Goal: Transaction & Acquisition: Download file/media

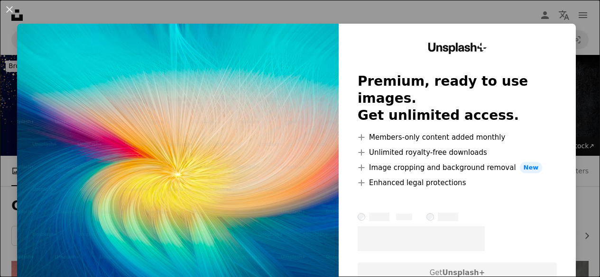
scroll to position [4221, 0]
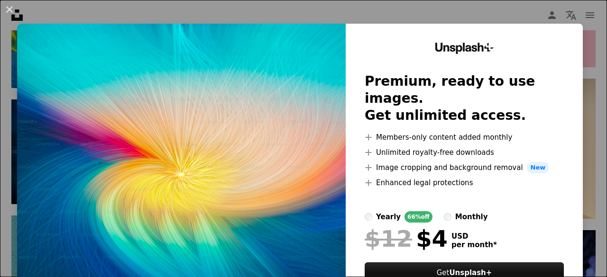
click at [515, 12] on div "An X shape Unsplash+ Premium, ready to use images. Get unlimited access. A plus…" at bounding box center [303, 138] width 607 height 277
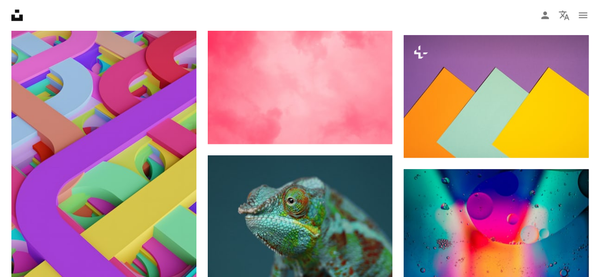
scroll to position [5907, 0]
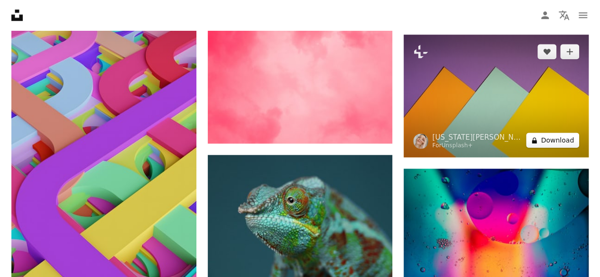
click at [538, 138] on icon "A lock" at bounding box center [534, 140] width 7 height 7
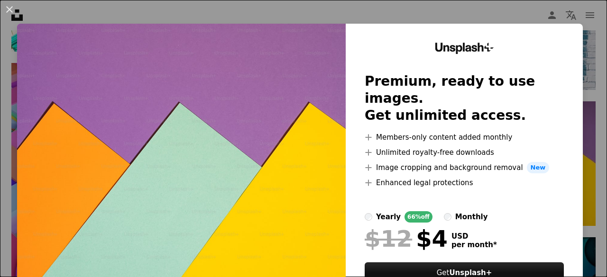
click at [524, 7] on div "An X shape Unsplash+ Premium, ready to use images. Get unlimited access. A plus…" at bounding box center [303, 138] width 607 height 277
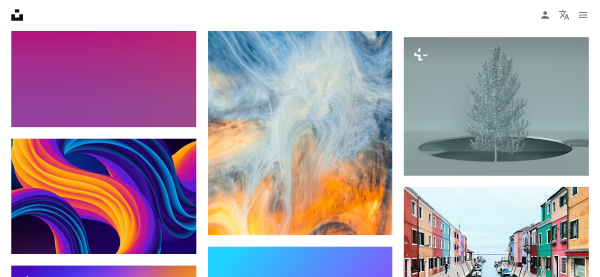
scroll to position [6612, 0]
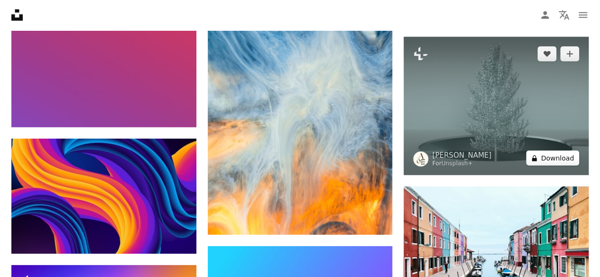
click at [536, 151] on button "A lock Download" at bounding box center [552, 158] width 53 height 15
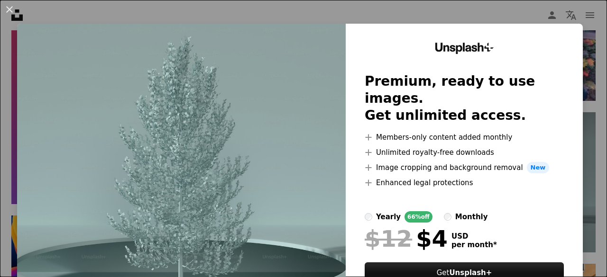
click at [493, 7] on div "An X shape Unsplash+ Premium, ready to use images. Get unlimited access. A plus…" at bounding box center [303, 138] width 607 height 277
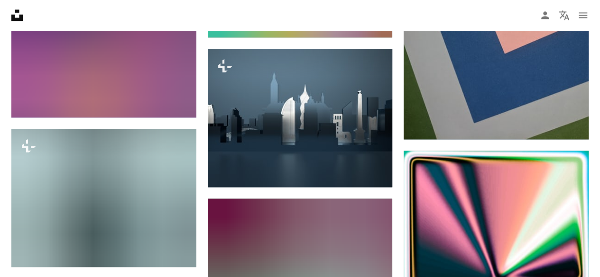
scroll to position [13267, 0]
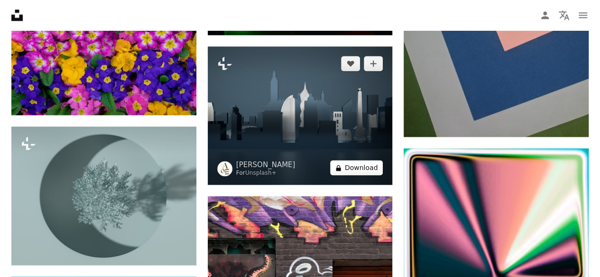
click at [344, 163] on button "A lock Download" at bounding box center [356, 167] width 53 height 15
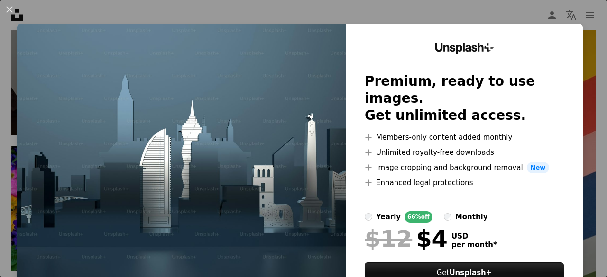
click at [346, 163] on div "Unsplash+ Premium, ready to use images. Get unlimited access. A plus sign Membe…" at bounding box center [464, 175] width 237 height 302
click at [315, 18] on div "An X shape Unsplash+ Premium, ready to use images. Get unlimited access. A plus…" at bounding box center [303, 138] width 607 height 277
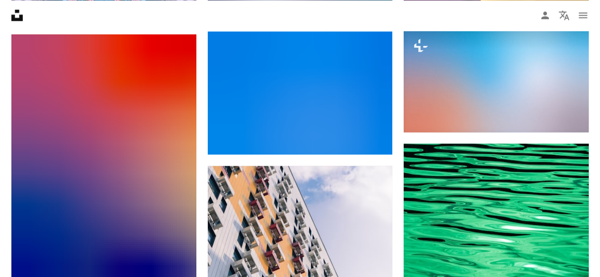
scroll to position [15283, 0]
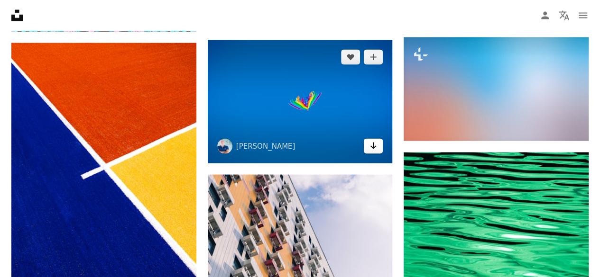
click at [373, 140] on icon "Arrow pointing down" at bounding box center [373, 145] width 8 height 11
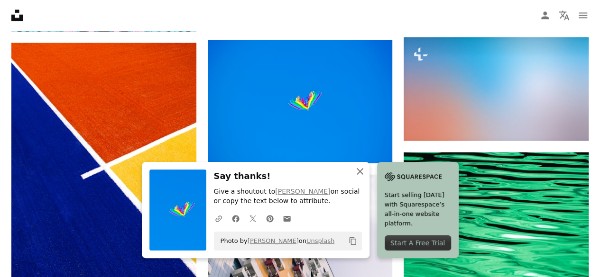
click at [361, 170] on icon "button" at bounding box center [360, 171] width 7 height 7
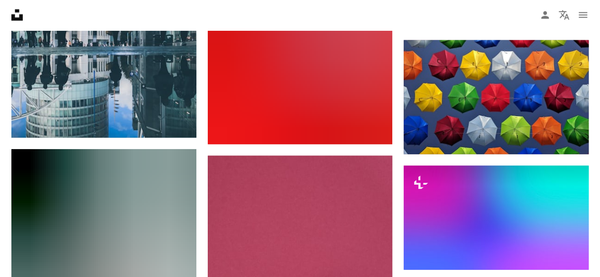
scroll to position [21067, 0]
